Goal: Transaction & Acquisition: Purchase product/service

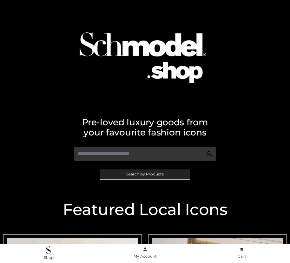
click at [145, 174] on span "Search by Products" at bounding box center [144, 174] width 37 height 4
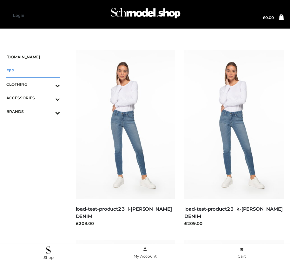
click at [33, 70] on span "FFP" at bounding box center [33, 70] width 54 height 7
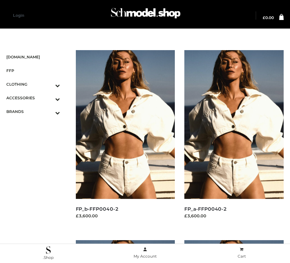
scroll to position [915, 0]
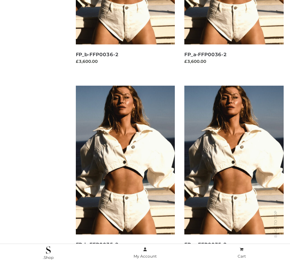
click at [125, 174] on img at bounding box center [125, 160] width 99 height 149
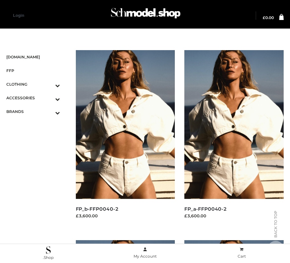
scroll to position [535, 0]
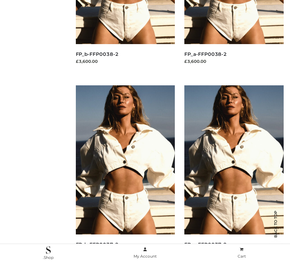
click at [125, 174] on img at bounding box center [125, 159] width 99 height 149
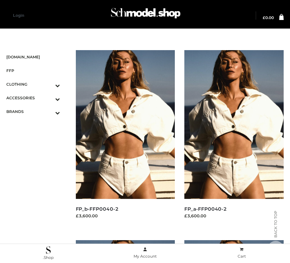
scroll to position [915, 0]
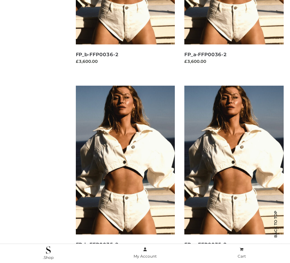
click at [234, 174] on img at bounding box center [233, 160] width 99 height 149
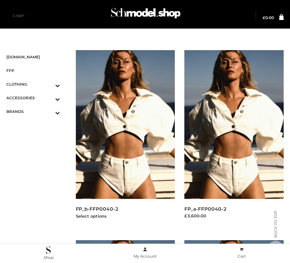
click at [125, 139] on img at bounding box center [125, 124] width 99 height 149
click at [49, 84] on icon "Toggle Submenu" at bounding box center [24, 85] width 71 height 7
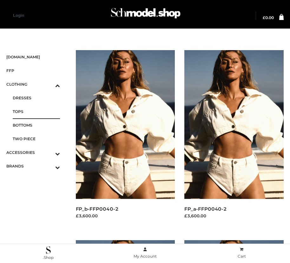
click at [36, 111] on span "TOPS" at bounding box center [36, 111] width 47 height 7
